Goal: Book appointment/travel/reservation

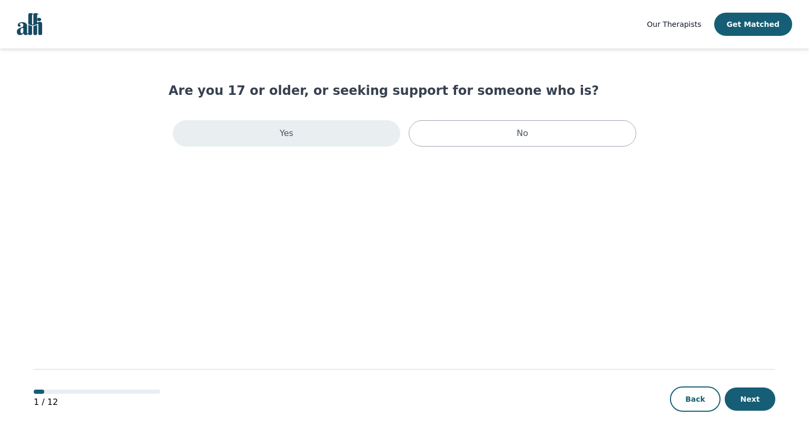
click at [331, 136] on div "Yes" at bounding box center [287, 133] width 228 height 26
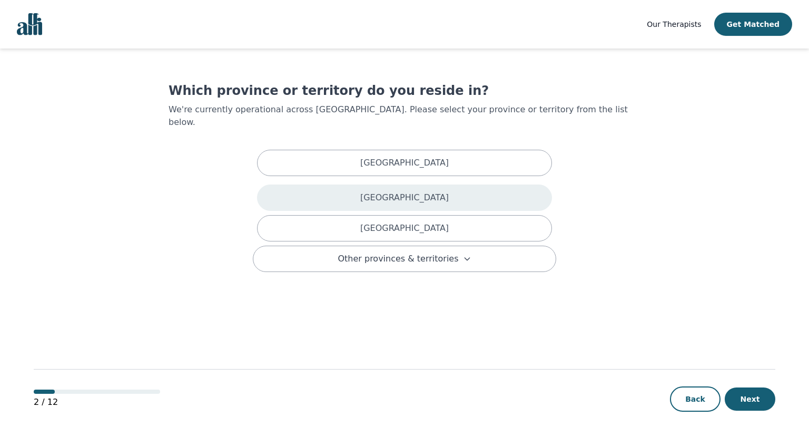
click at [404, 191] on p "[GEOGRAPHIC_DATA]" at bounding box center [404, 197] width 89 height 13
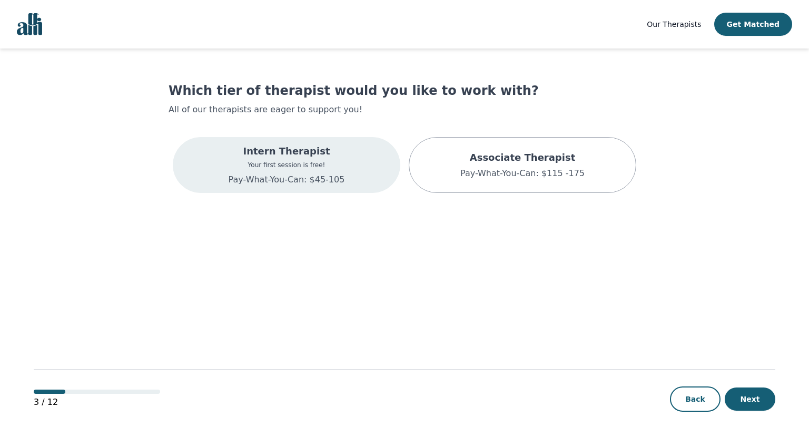
click at [334, 171] on div "Intern Therapist Your first session is free! Pay-What-You-Can: $45-105" at bounding box center [287, 165] width 116 height 42
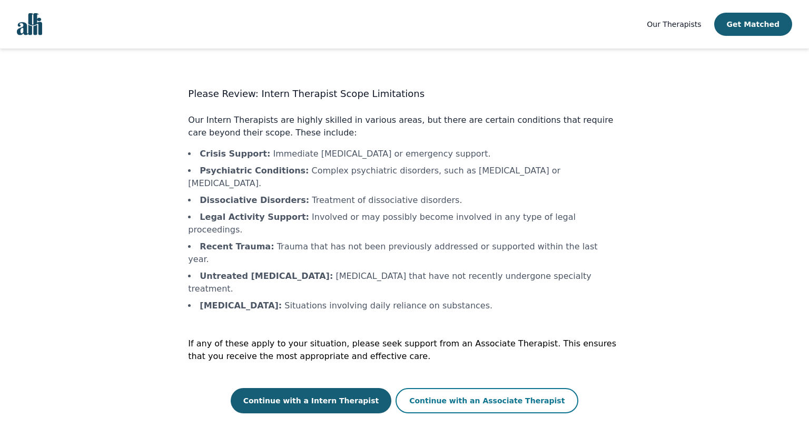
click at [477, 388] on button "Continue with an Associate Therapist" at bounding box center [487, 400] width 183 height 25
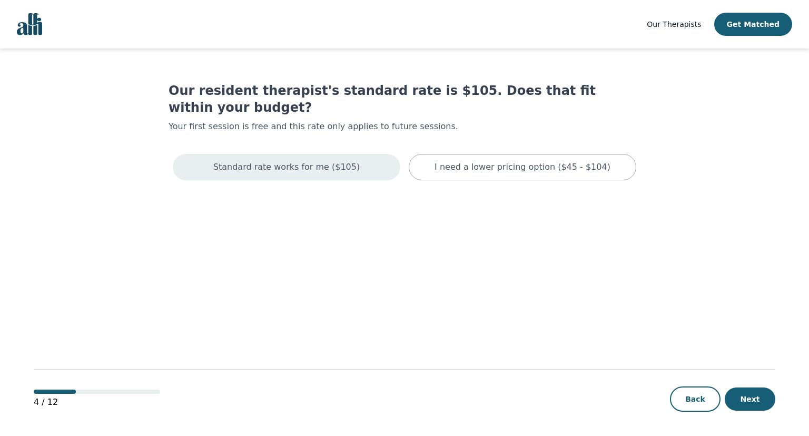
click at [332, 161] on p "Standard rate works for me ($105)" at bounding box center [286, 167] width 146 height 13
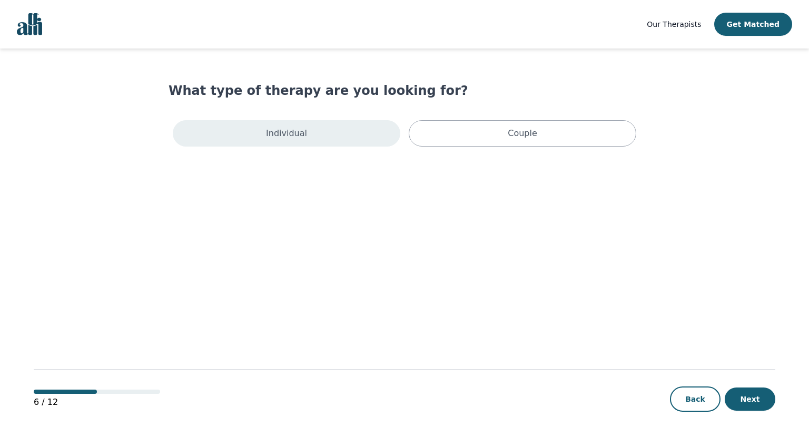
click at [311, 134] on div "Individual" at bounding box center [287, 133] width 228 height 26
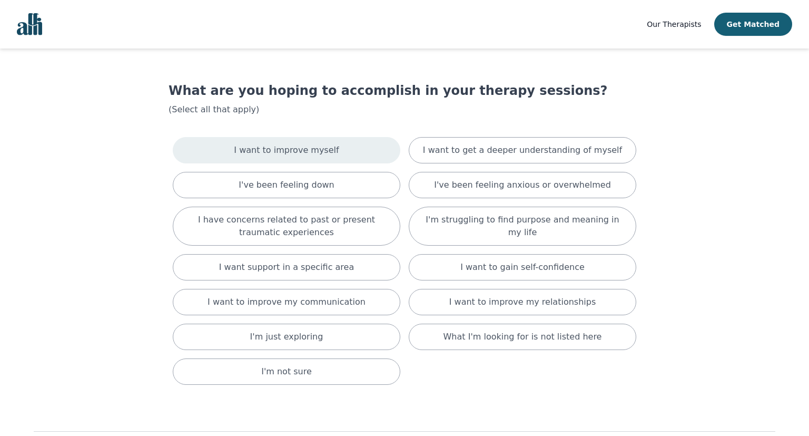
click at [306, 149] on p "I want to improve myself" at bounding box center [286, 150] width 105 height 13
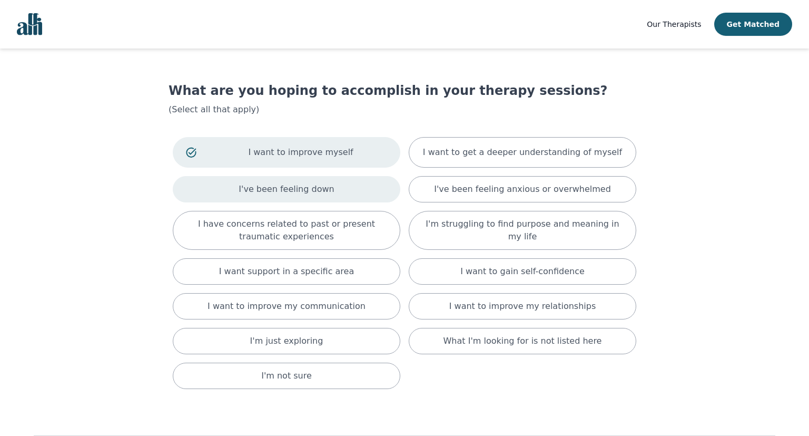
click at [303, 180] on div "I've been feeling down" at bounding box center [287, 189] width 228 height 26
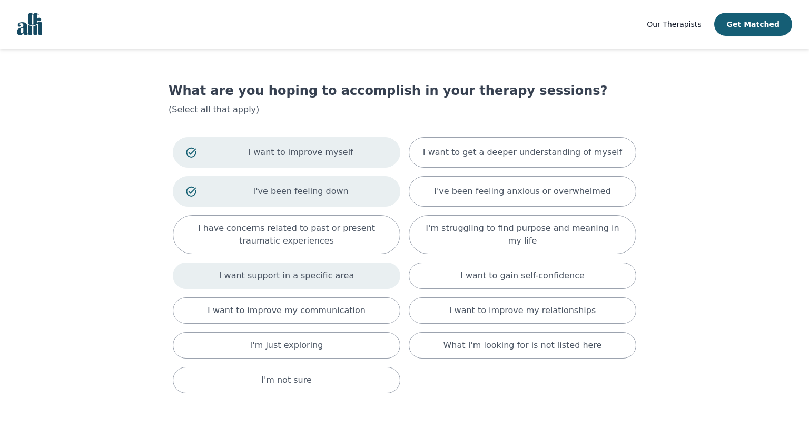
click at [305, 279] on p "I want support in a specific area" at bounding box center [286, 275] width 135 height 13
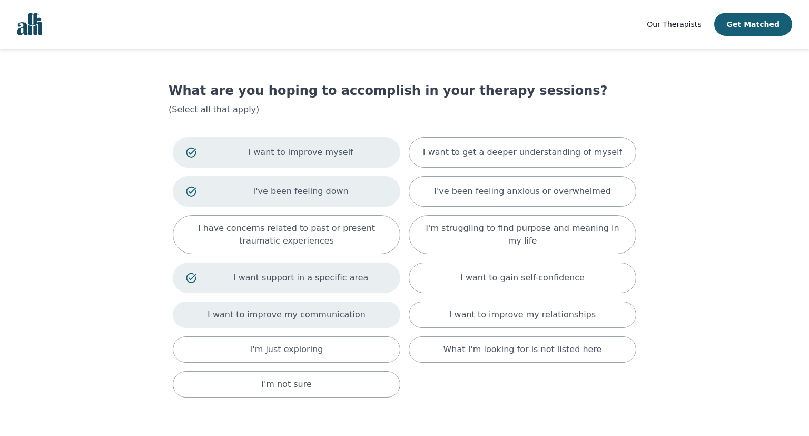
click at [297, 318] on p "I want to improve my communication" at bounding box center [287, 314] width 158 height 13
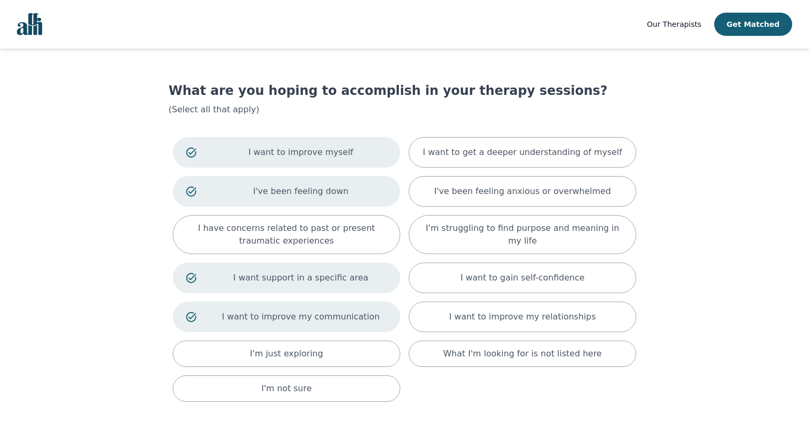
click at [648, 249] on main "What are you hoping to accomplish in your therapy sessions? (Select all that ap…" at bounding box center [405, 281] width 742 height 467
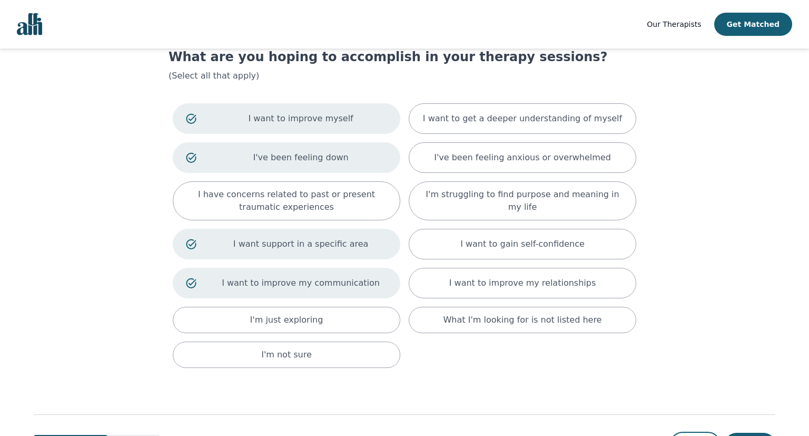
scroll to position [78, 0]
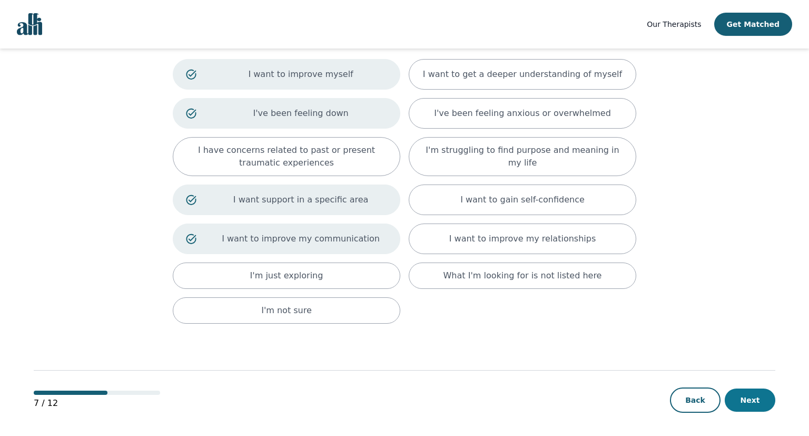
click at [754, 403] on button "Next" at bounding box center [750, 399] width 51 height 23
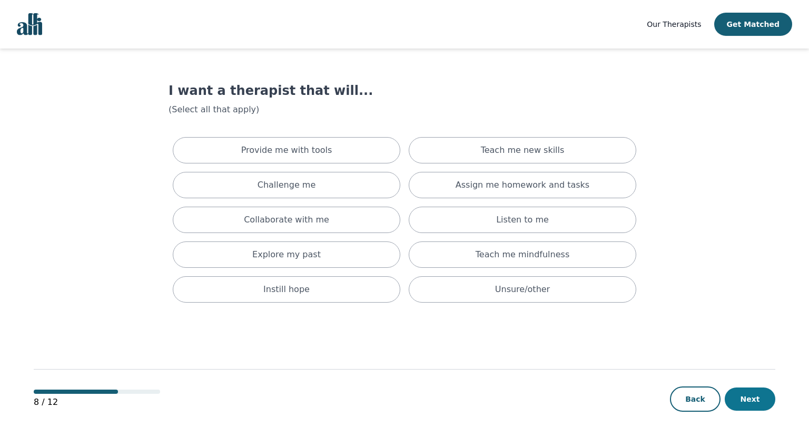
click at [761, 408] on button "Next" at bounding box center [750, 398] width 51 height 23
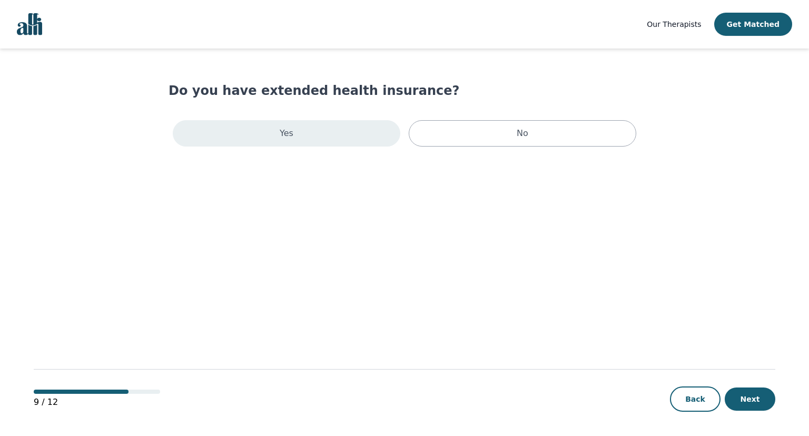
drag, startPoint x: 302, startPoint y: 118, endPoint x: 298, endPoint y: 123, distance: 7.5
click at [298, 123] on div "Yes No" at bounding box center [405, 133] width 472 height 35
click at [298, 123] on div "Yes" at bounding box center [287, 133] width 228 height 26
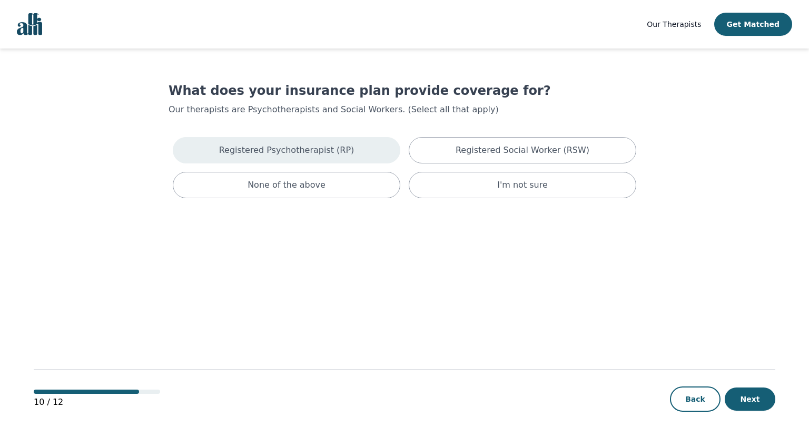
click at [358, 153] on div "Registered Psychotherapist (RP)" at bounding box center [287, 150] width 228 height 26
click at [757, 399] on button "Next" at bounding box center [750, 398] width 51 height 23
